Goal: Communication & Community: Answer question/provide support

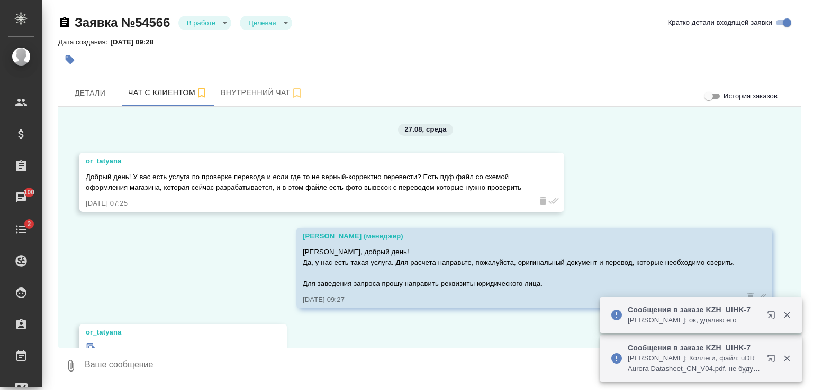
scroll to position [1999, 0]
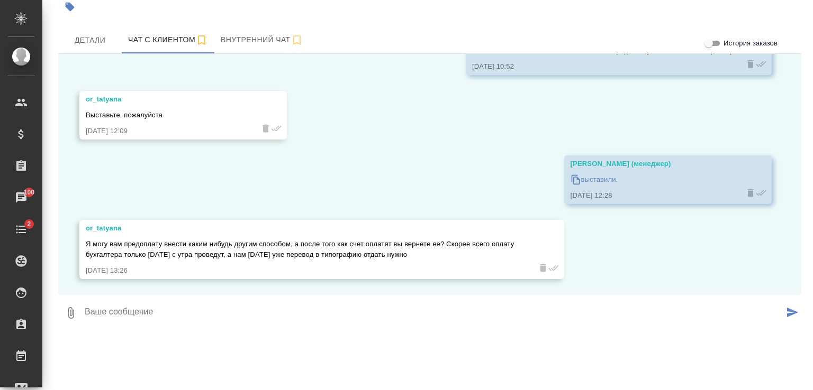
click at [301, 306] on textarea at bounding box center [434, 313] width 700 height 36
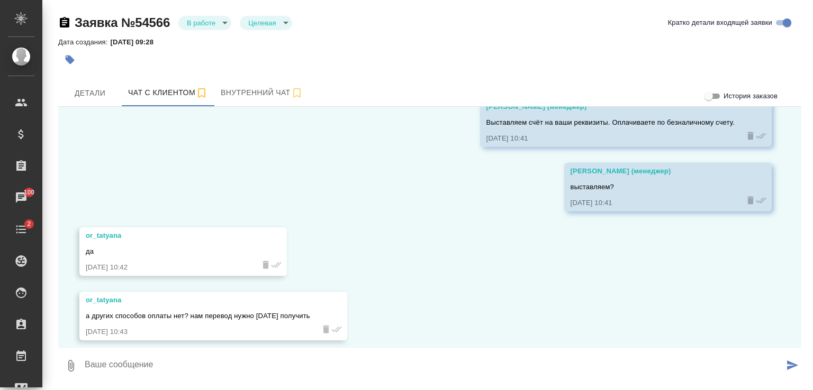
scroll to position [2053, 0]
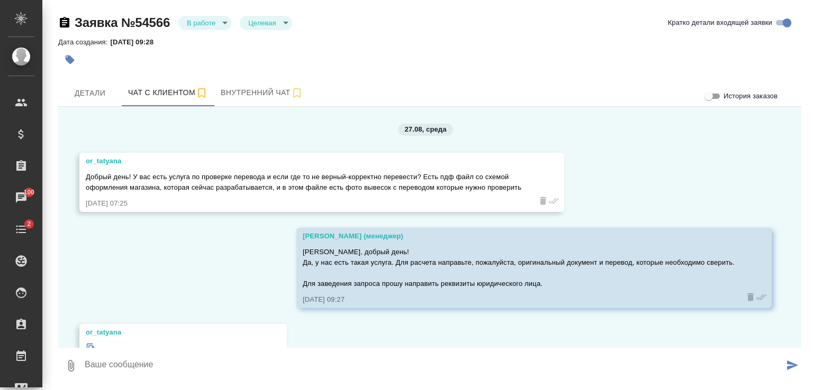
scroll to position [2053, 0]
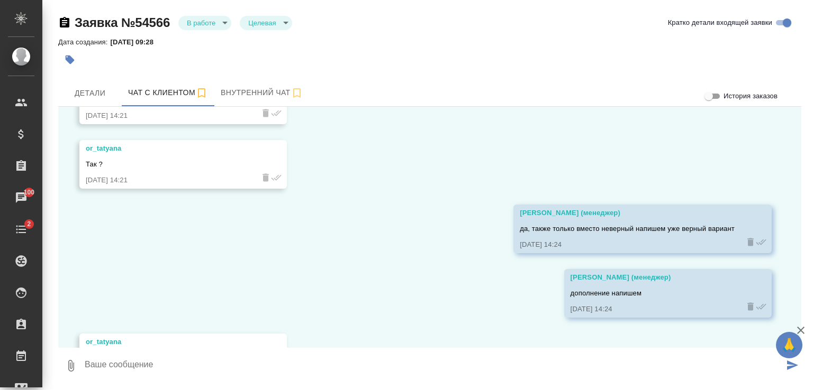
scroll to position [2504, 0]
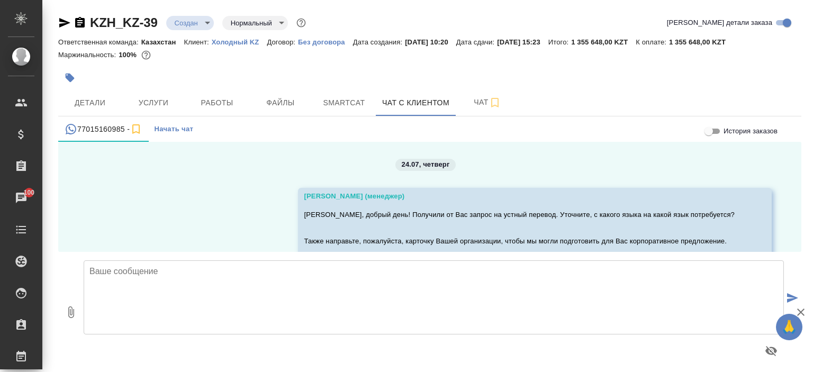
scroll to position [391, 0]
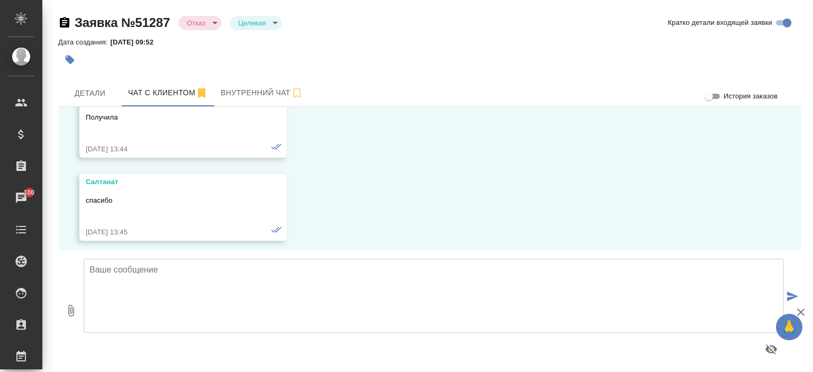
scroll to position [4981, 0]
